Goal: Communication & Community: Answer question/provide support

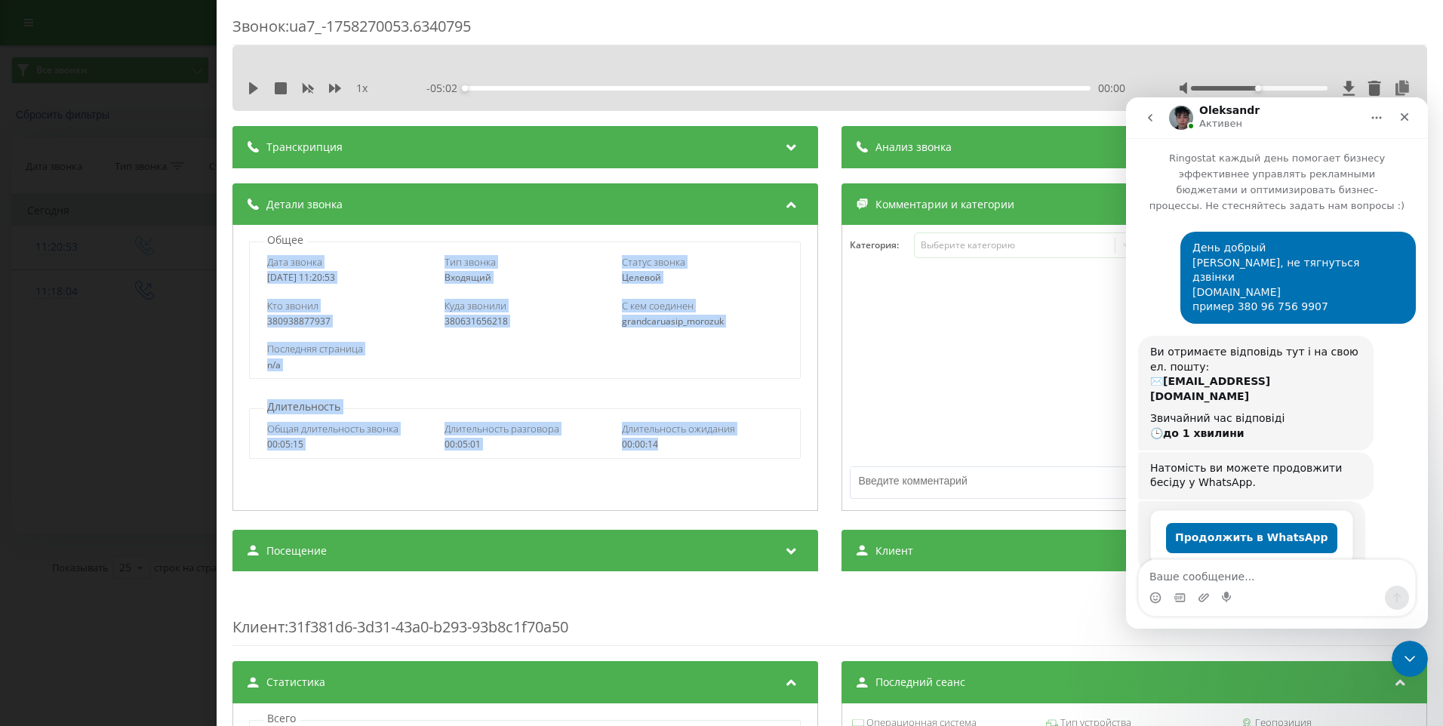
scroll to position [202, 0]
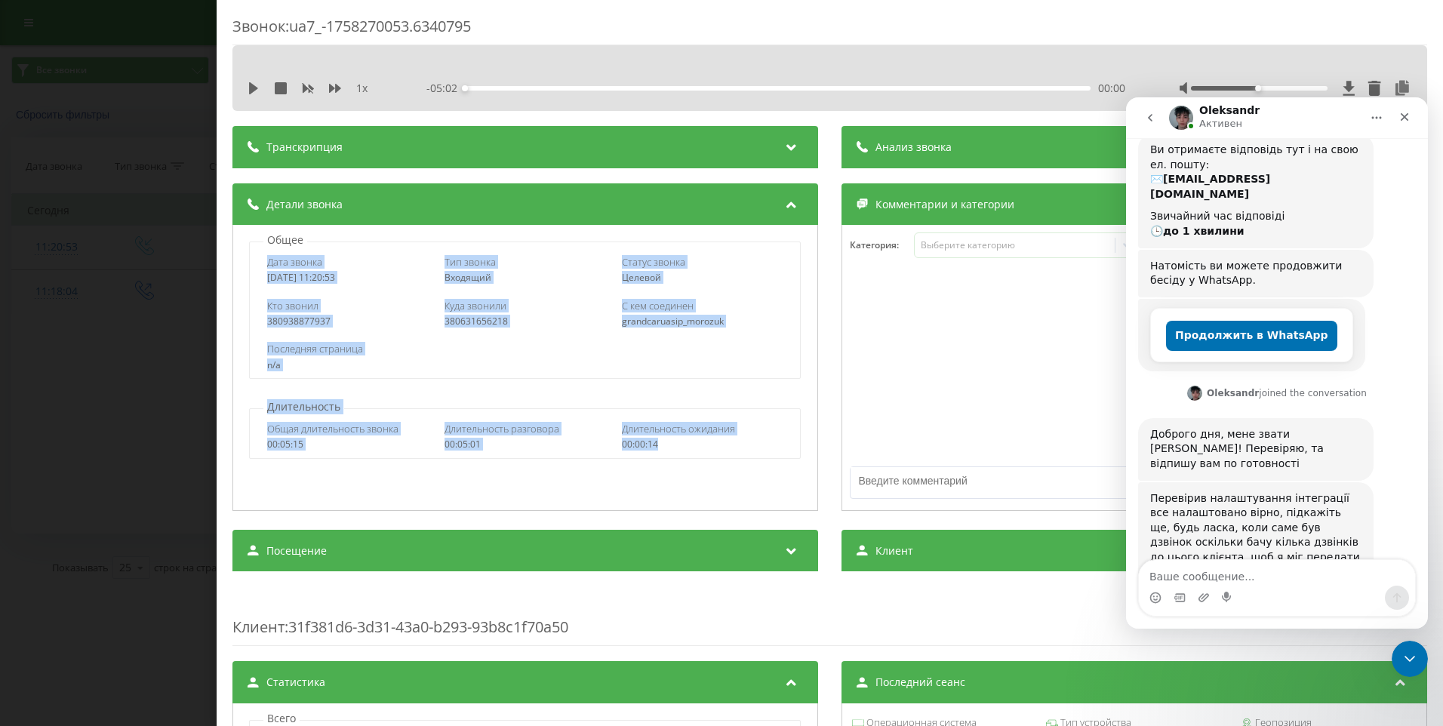
click at [1217, 569] on textarea "Ваше сообщение..." at bounding box center [1277, 573] width 276 height 26
click at [710, 383] on div "Общее Дата звонка [DATE] 11:20:53 Тип звонка Входящий Статус звонка Целевой Кто…" at bounding box center [525, 368] width 586 height 286
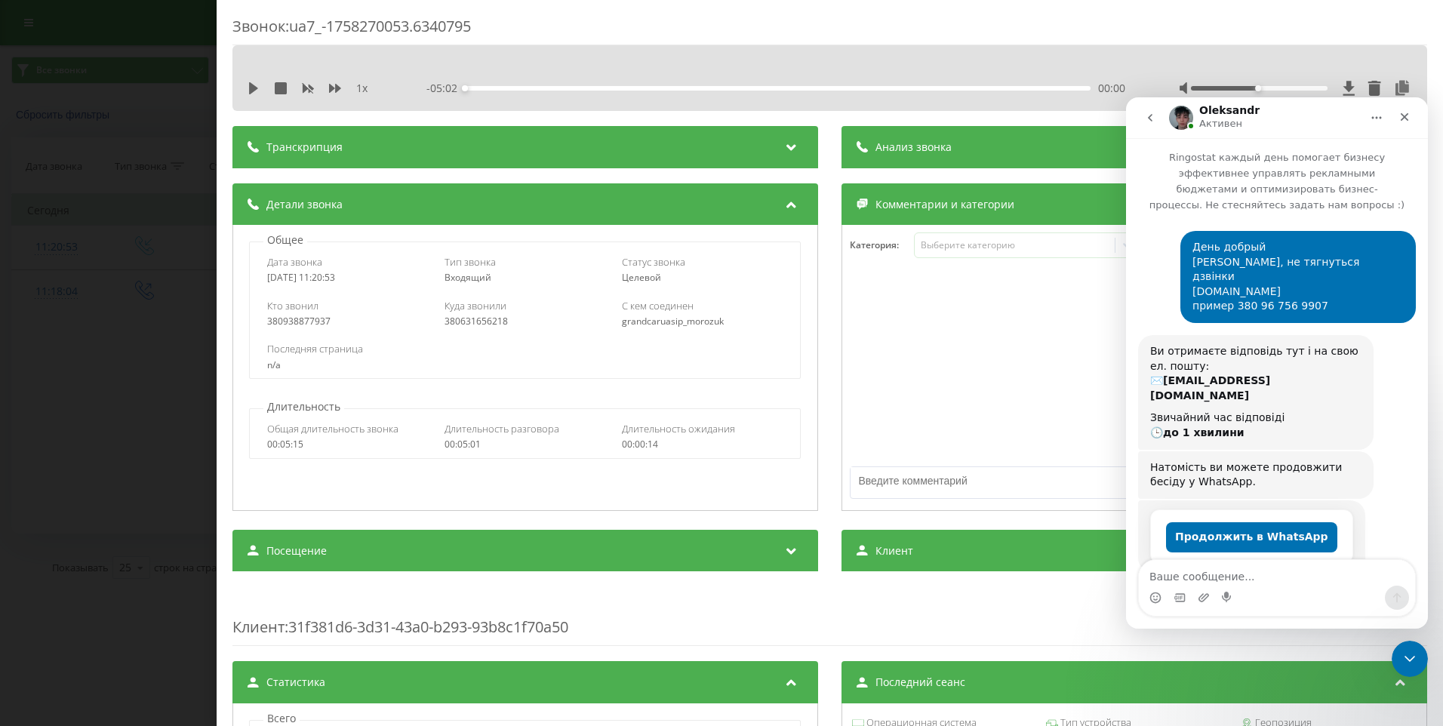
scroll to position [0, 0]
drag, startPoint x: 1220, startPoint y: 247, endPoint x: 1291, endPoint y: 250, distance: 71.8
click at [1291, 250] on div "День добрый [PERSON_NAME], не тягнуться дзвінки [DOMAIN_NAME] пример 380 96 756…" at bounding box center [1297, 278] width 235 height 92
click at [1291, 250] on div "День добрый [PERSON_NAME], не тягнуться дзвінки [DOMAIN_NAME] пример 380 96 756…" at bounding box center [1297, 278] width 211 height 74
drag, startPoint x: 1291, startPoint y: 248, endPoint x: 1211, endPoint y: 248, distance: 80.8
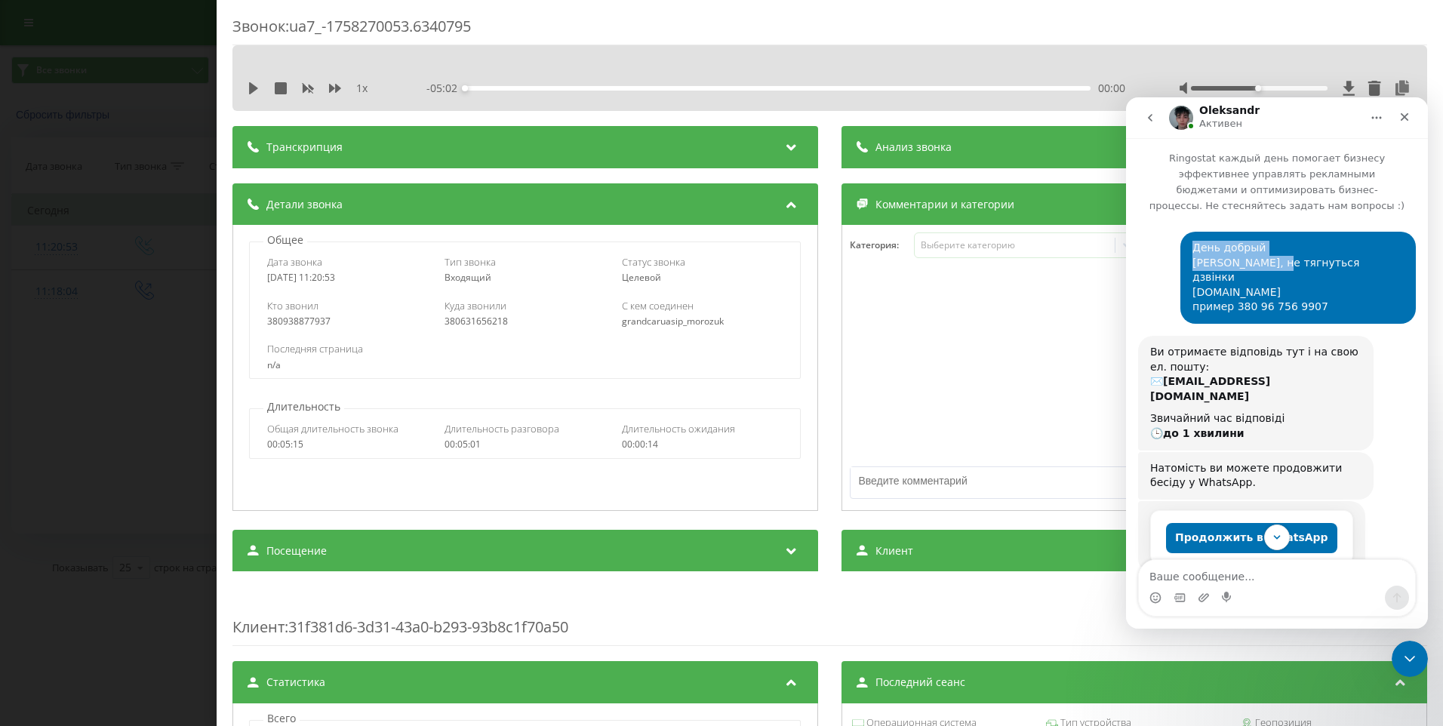
click at [1211, 248] on div "День добрый [PERSON_NAME], не тягнуться дзвінки [DOMAIN_NAME] пример 380 96 756…" at bounding box center [1297, 278] width 235 height 92
click at [1210, 251] on div "День добрый [PERSON_NAME], не тягнуться дзвінки [DOMAIN_NAME] пример 380 96 756…" at bounding box center [1297, 278] width 235 height 92
drag, startPoint x: 1211, startPoint y: 248, endPoint x: 1294, endPoint y: 251, distance: 83.8
click at [1294, 251] on div "День добрый [PERSON_NAME], не тягнуться дзвінки [DOMAIN_NAME] пример 380 96 756…" at bounding box center [1297, 278] width 235 height 92
click at [1292, 251] on div "День добрый [PERSON_NAME], не тягнуться дзвінки [DOMAIN_NAME] пример 380 96 756…" at bounding box center [1297, 278] width 211 height 74
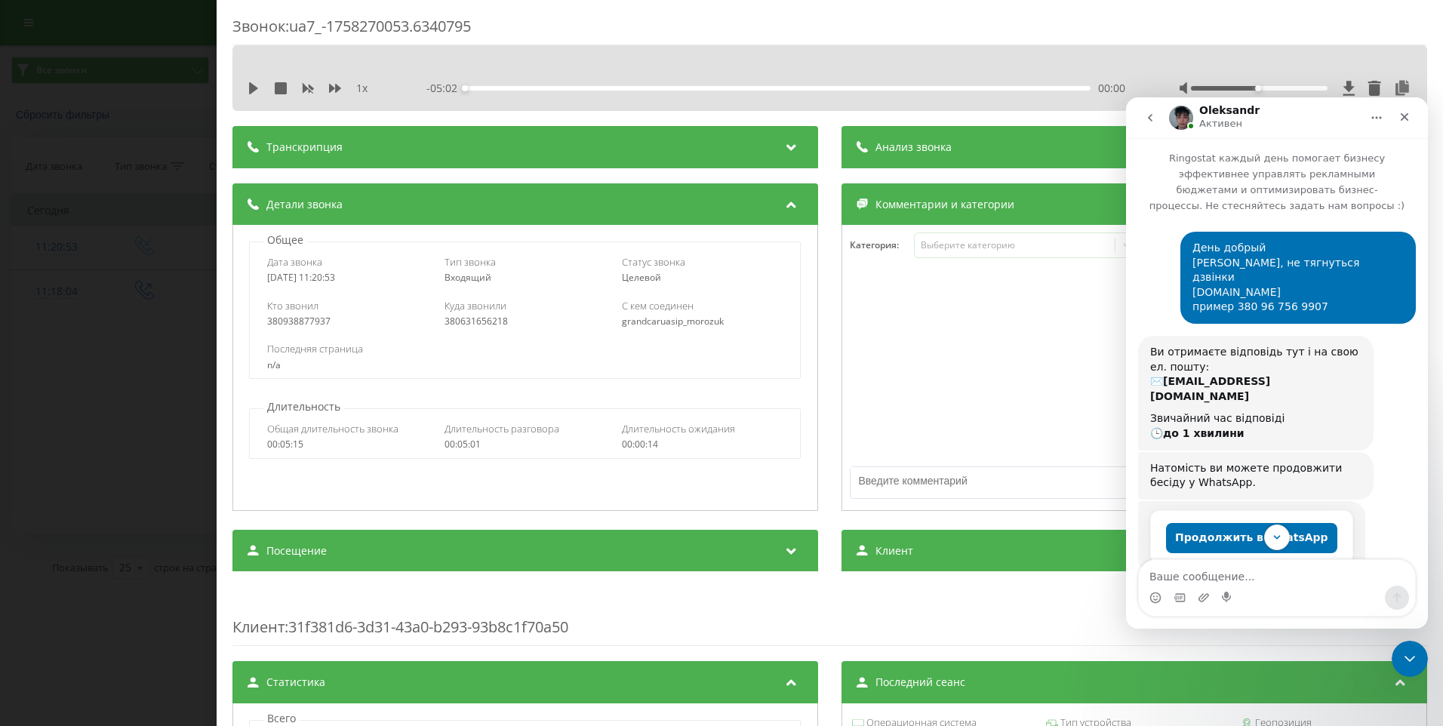
click at [1285, 248] on div "День добрый [PERSON_NAME], не тягнуться дзвінки [DOMAIN_NAME] пример 380 96 756…" at bounding box center [1297, 278] width 211 height 74
click at [1285, 247] on div "День добрый [PERSON_NAME], не тягнуться дзвінки [DOMAIN_NAME] пример 380 96 756…" at bounding box center [1297, 278] width 211 height 74
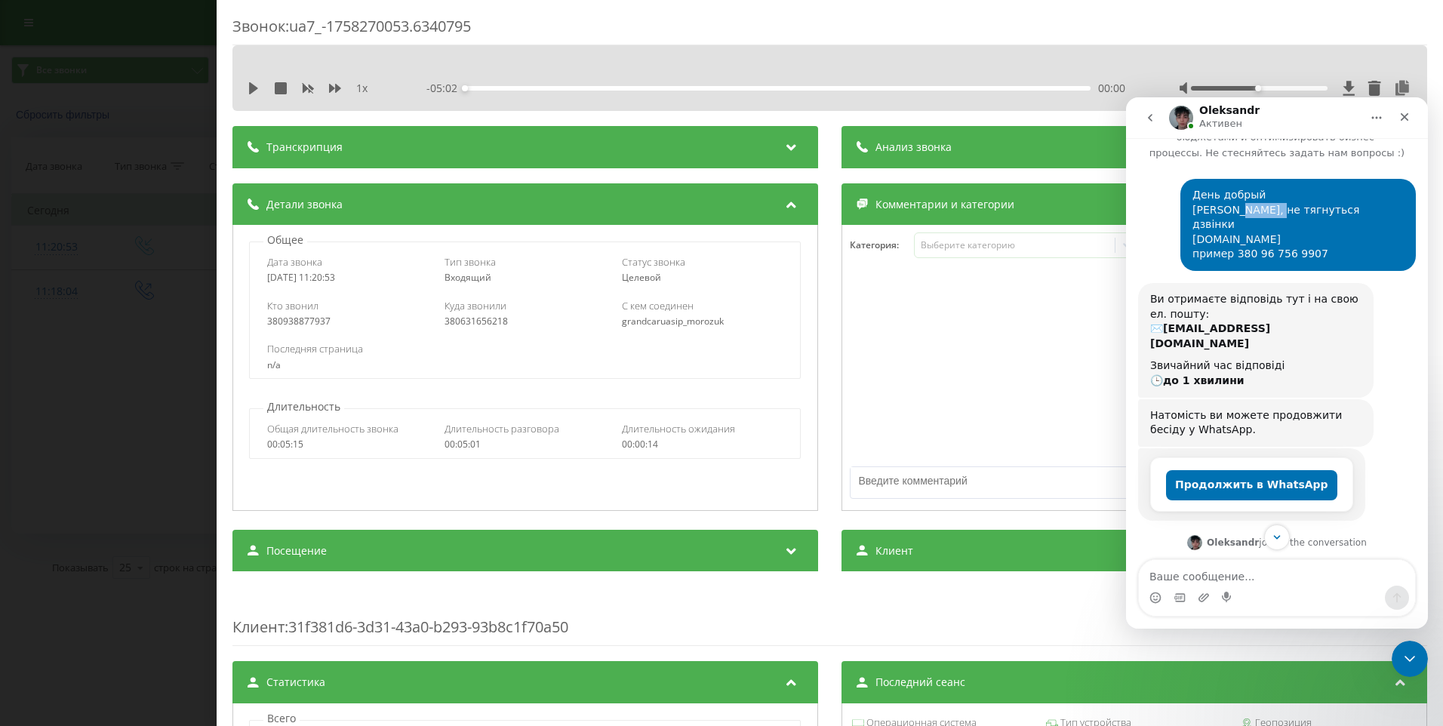
scroll to position [202, 0]
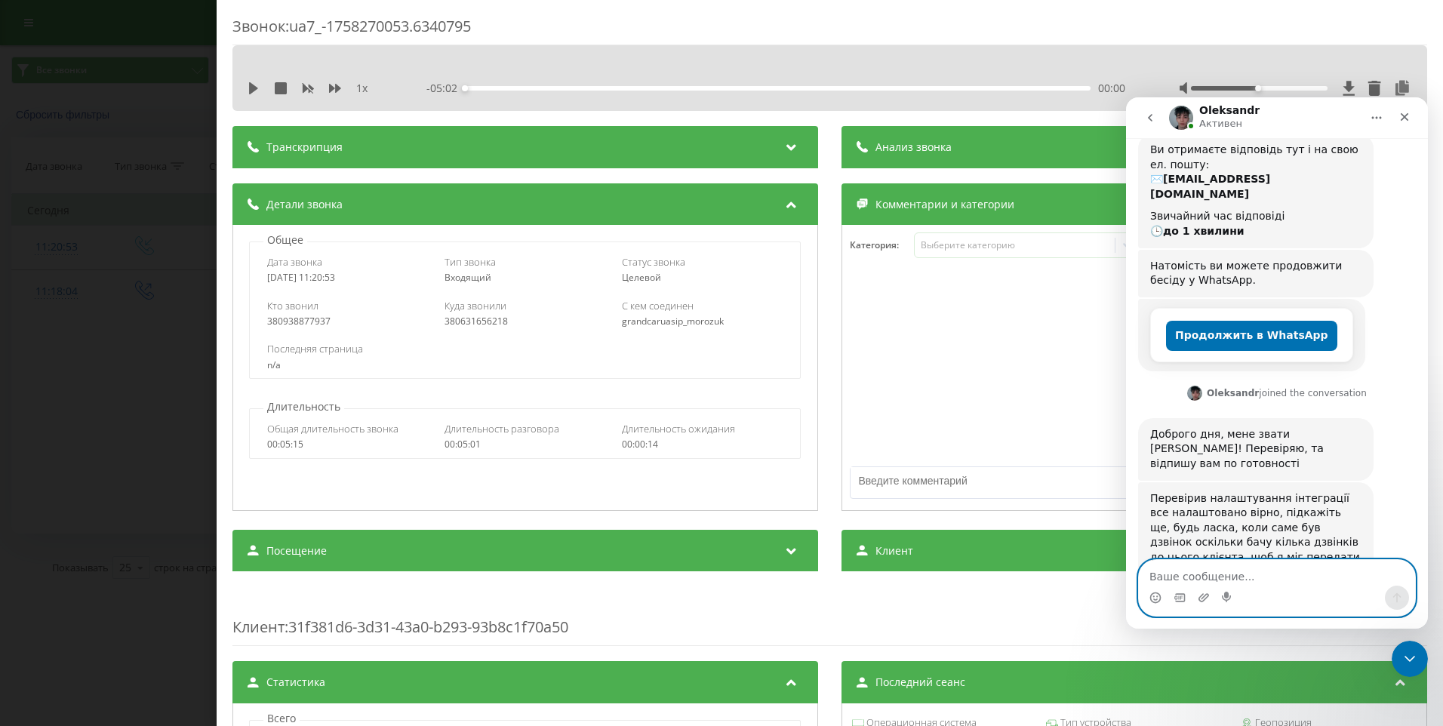
click at [1200, 567] on textarea "Ваше сообщение..." at bounding box center [1277, 573] width 276 height 26
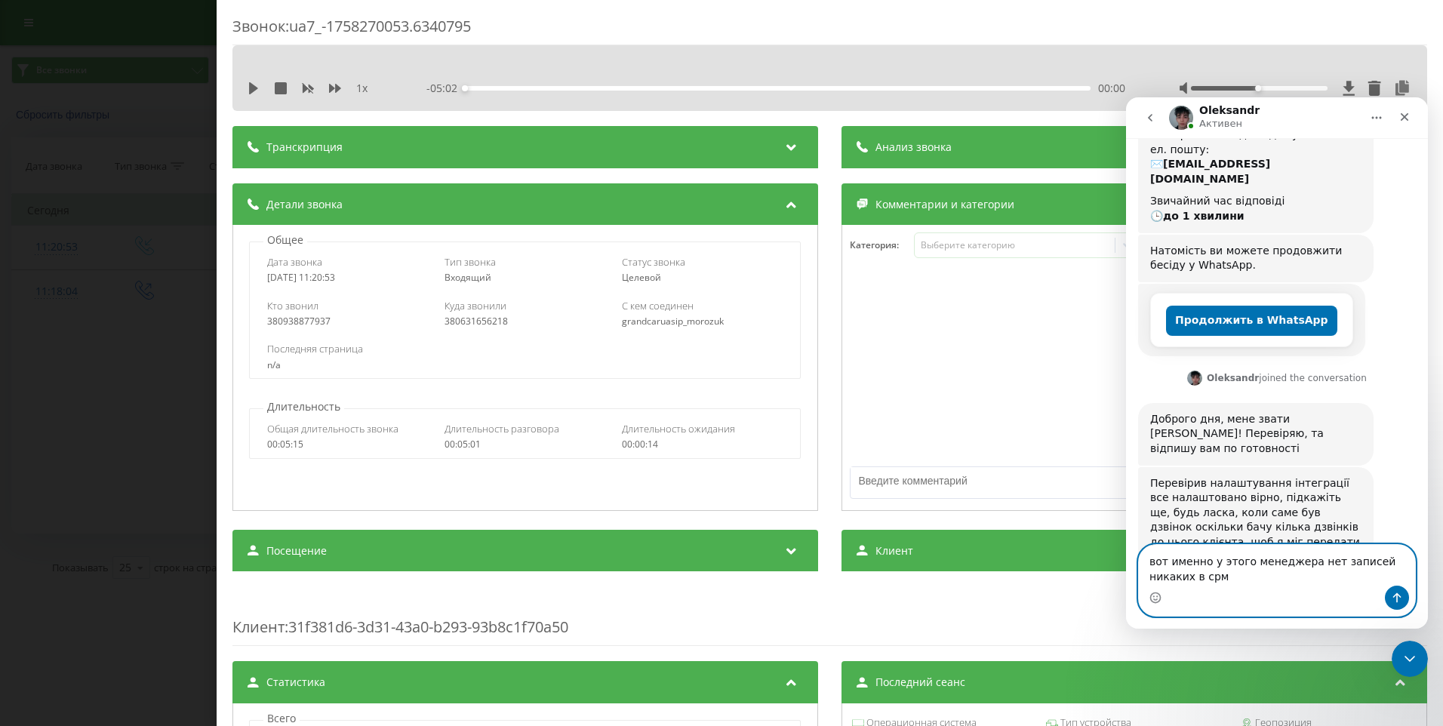
type textarea "вот именно у этого менеджера нет записей никаких в срм"
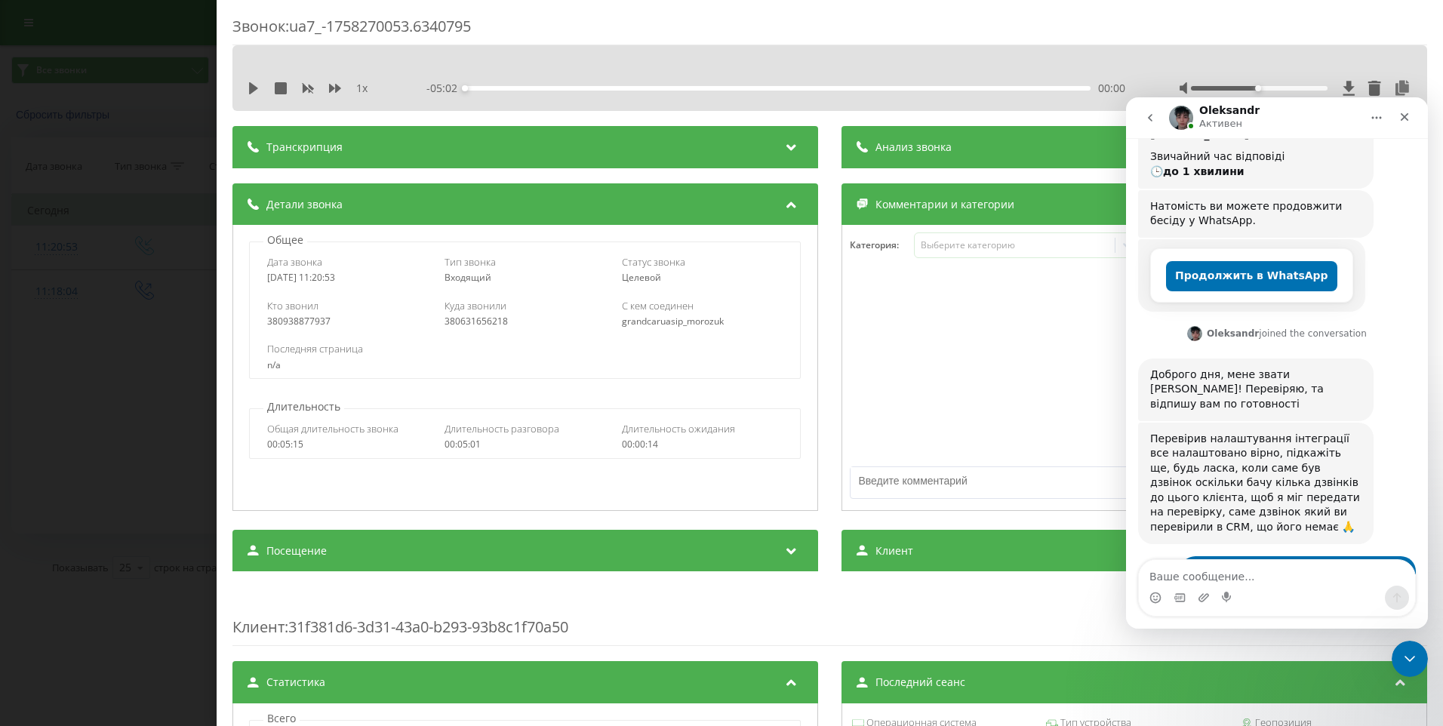
scroll to position [322, 0]
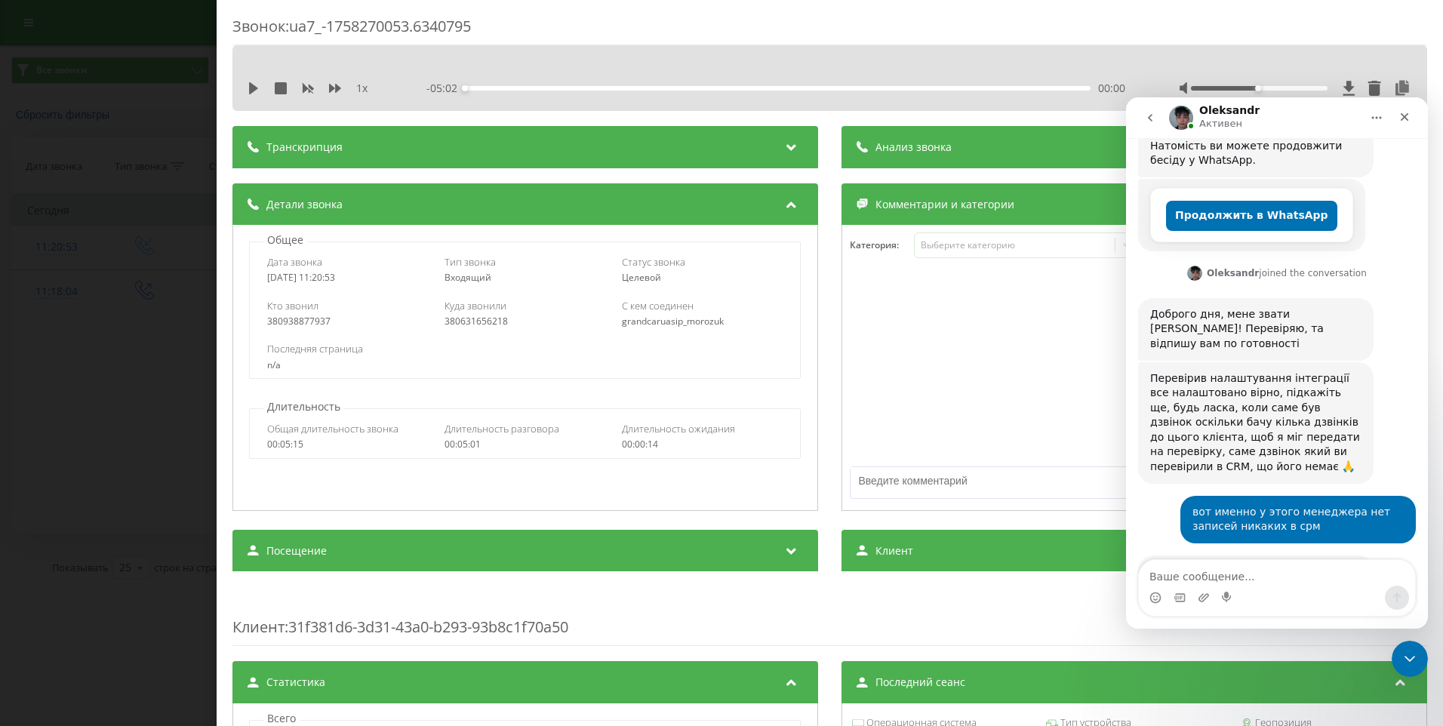
click at [1151, 116] on icon "go back" at bounding box center [1150, 118] width 5 height 8
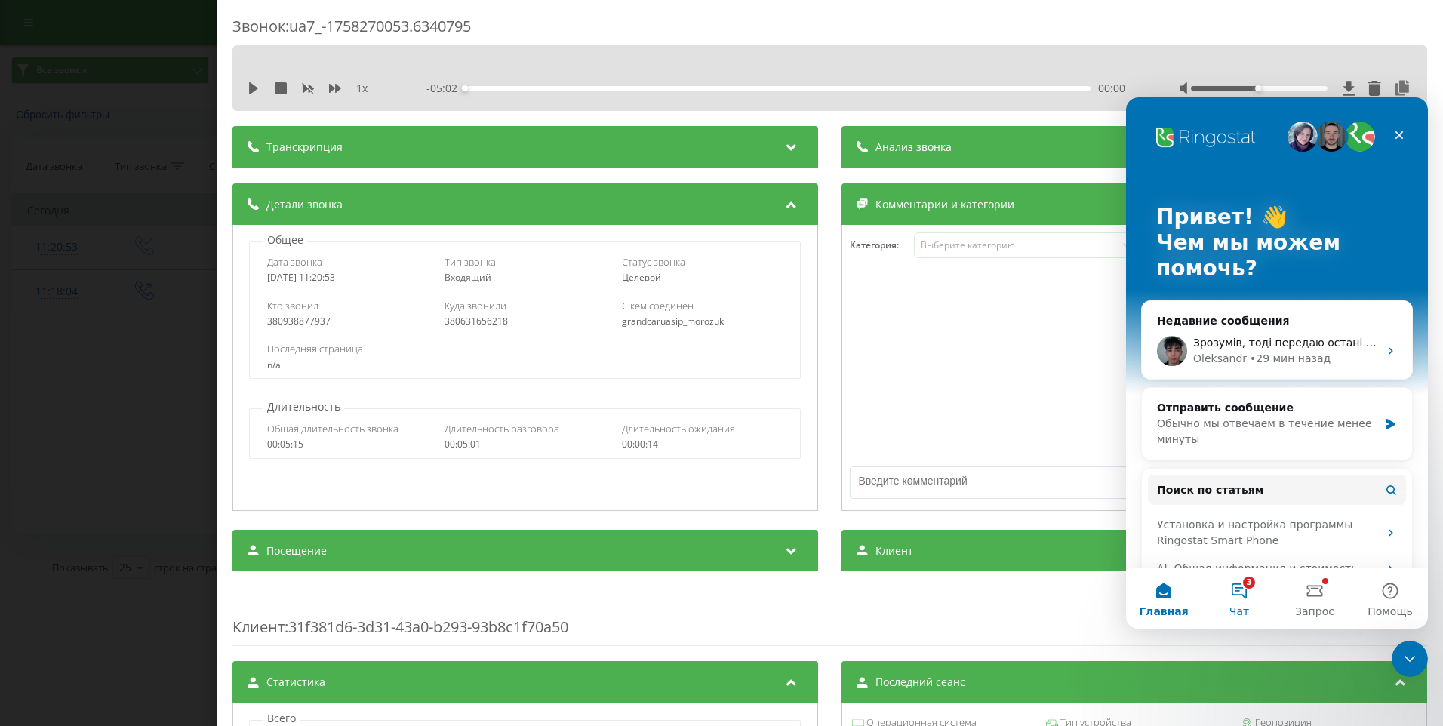
click at [1230, 604] on button "3 Чат" at bounding box center [1238, 598] width 75 height 60
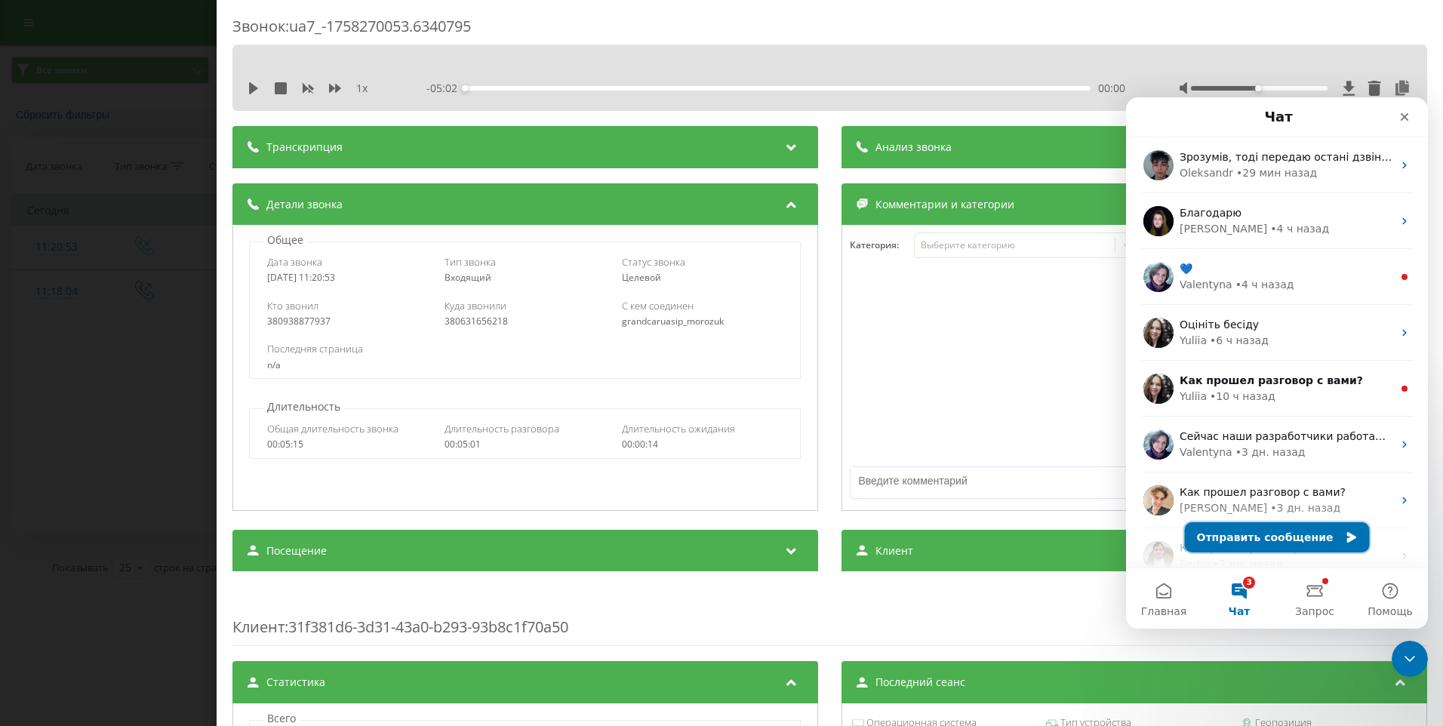
click at [1279, 547] on button "Отправить сообщение" at bounding box center [1277, 537] width 185 height 30
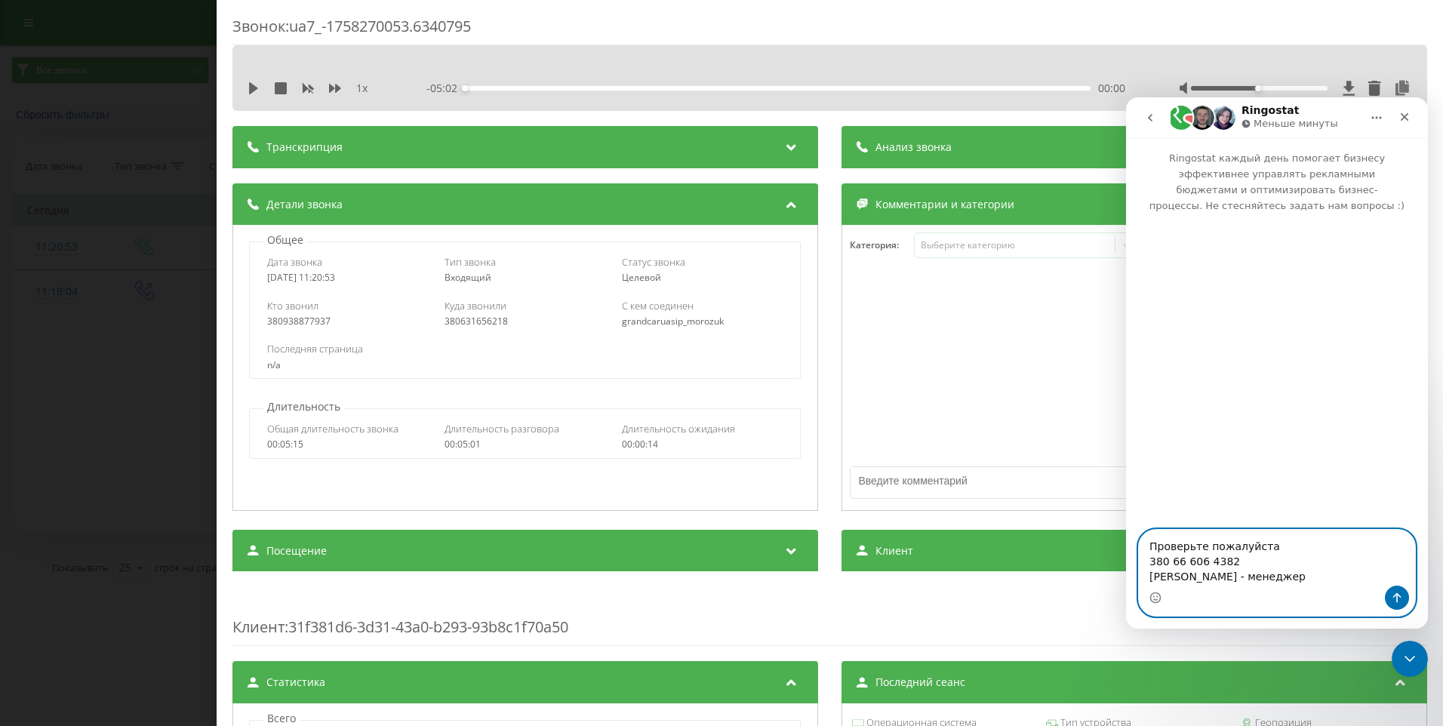
paste textarea "У менеджера щось зі зв'язком це вже не перший випадок що його зв'язок перериває…"
type textarea "Проверьте пожалуйста 380 66 606 4382 [PERSON_NAME] - менеджер У менеджера щось …"
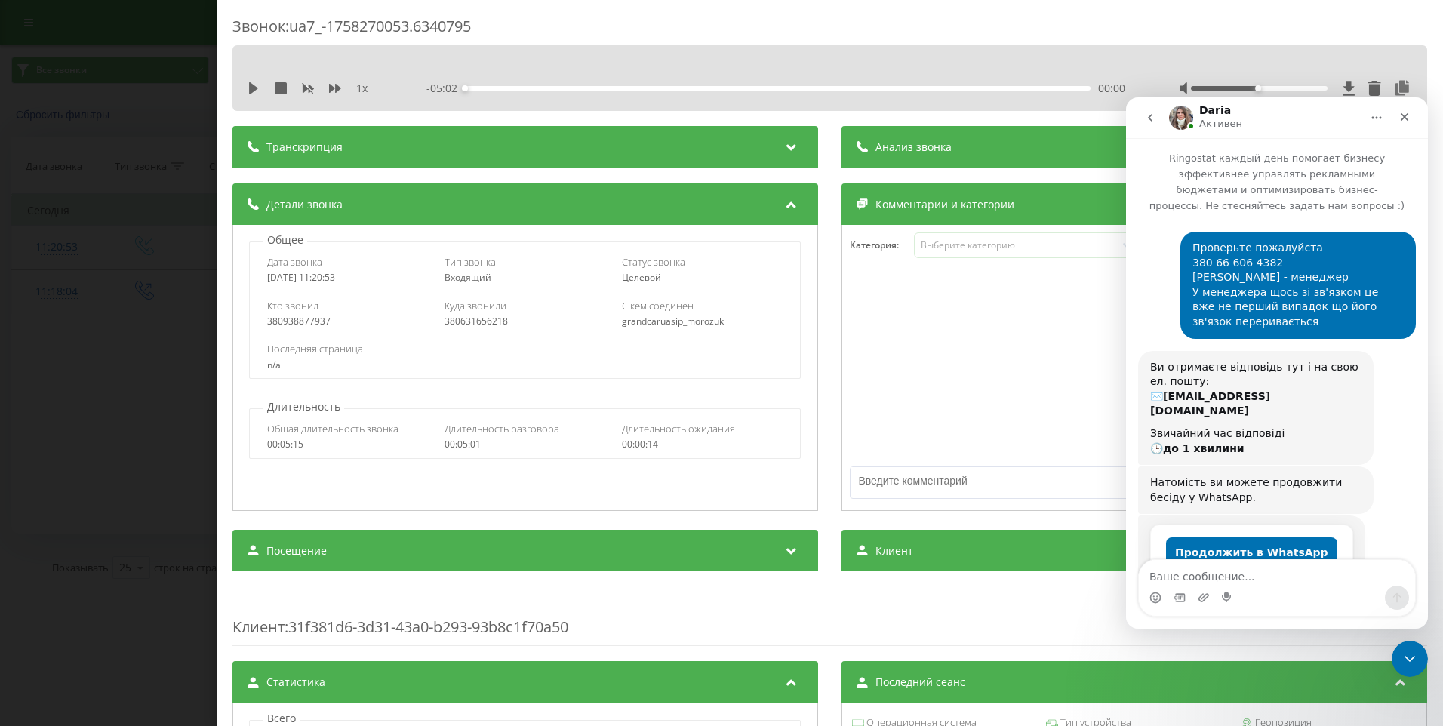
scroll to position [124, 0]
